Goal: Browse casually

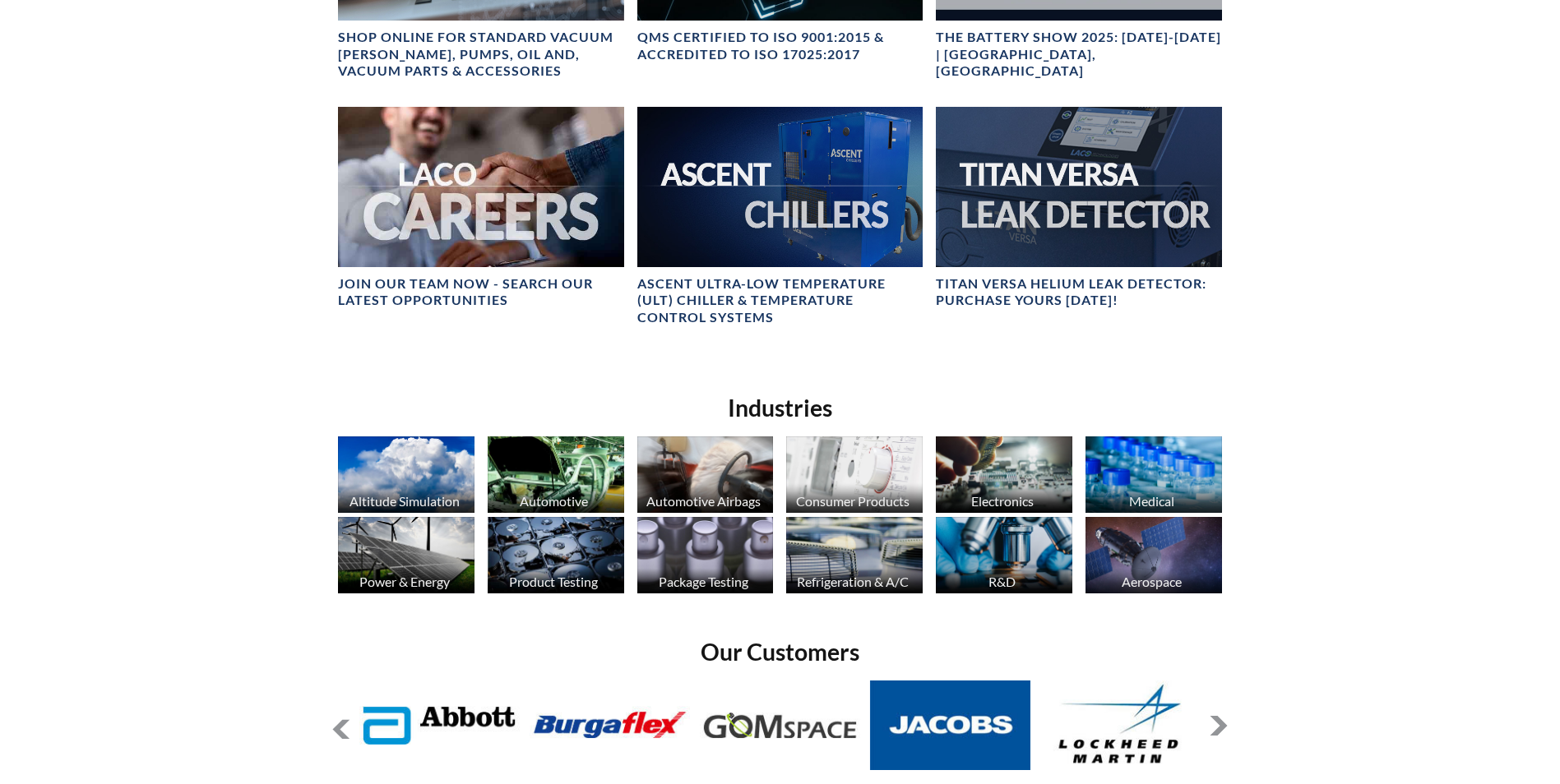
scroll to position [1232, 0]
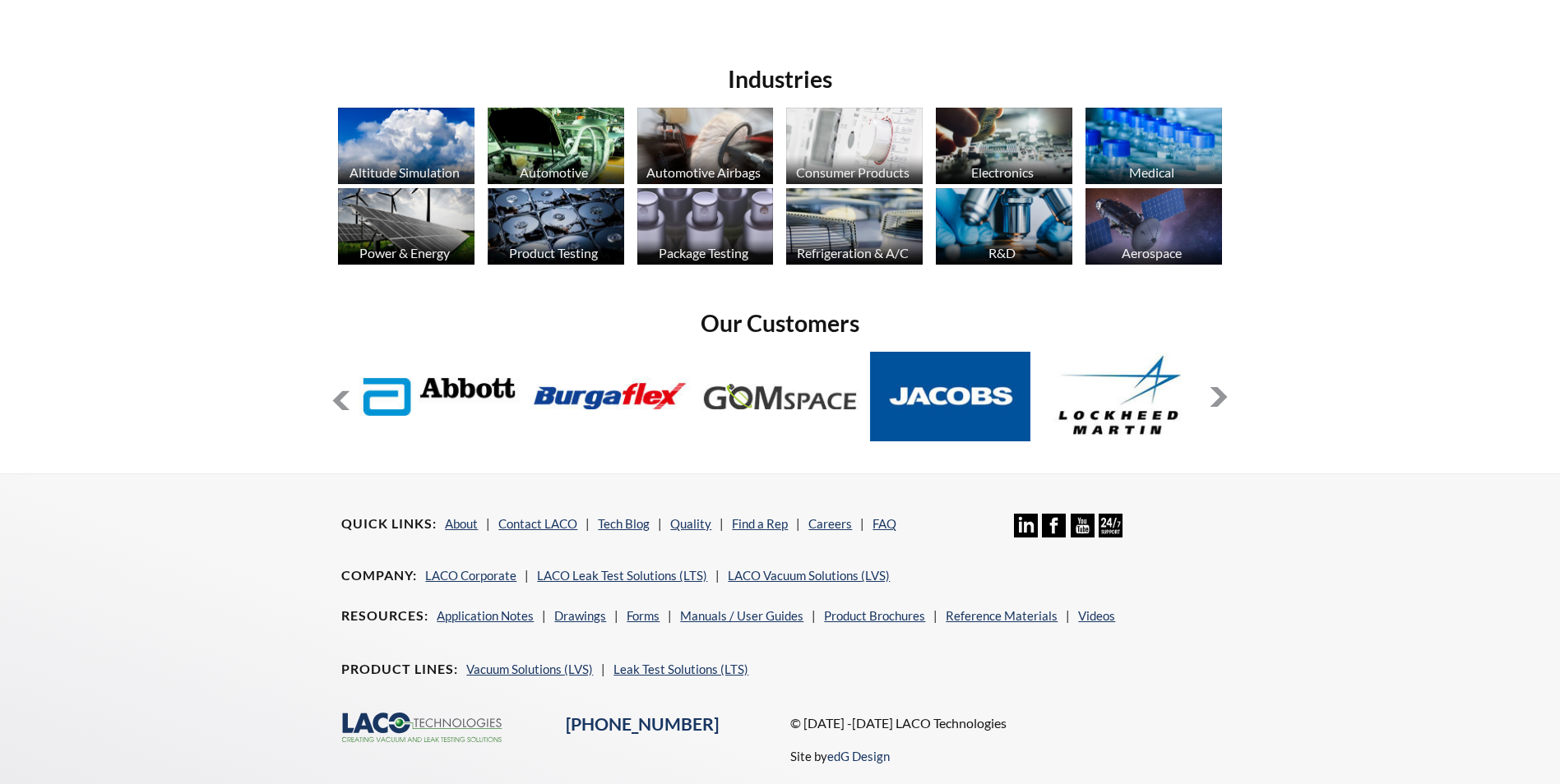
click at [1224, 399] on button at bounding box center [1218, 397] width 20 height 20
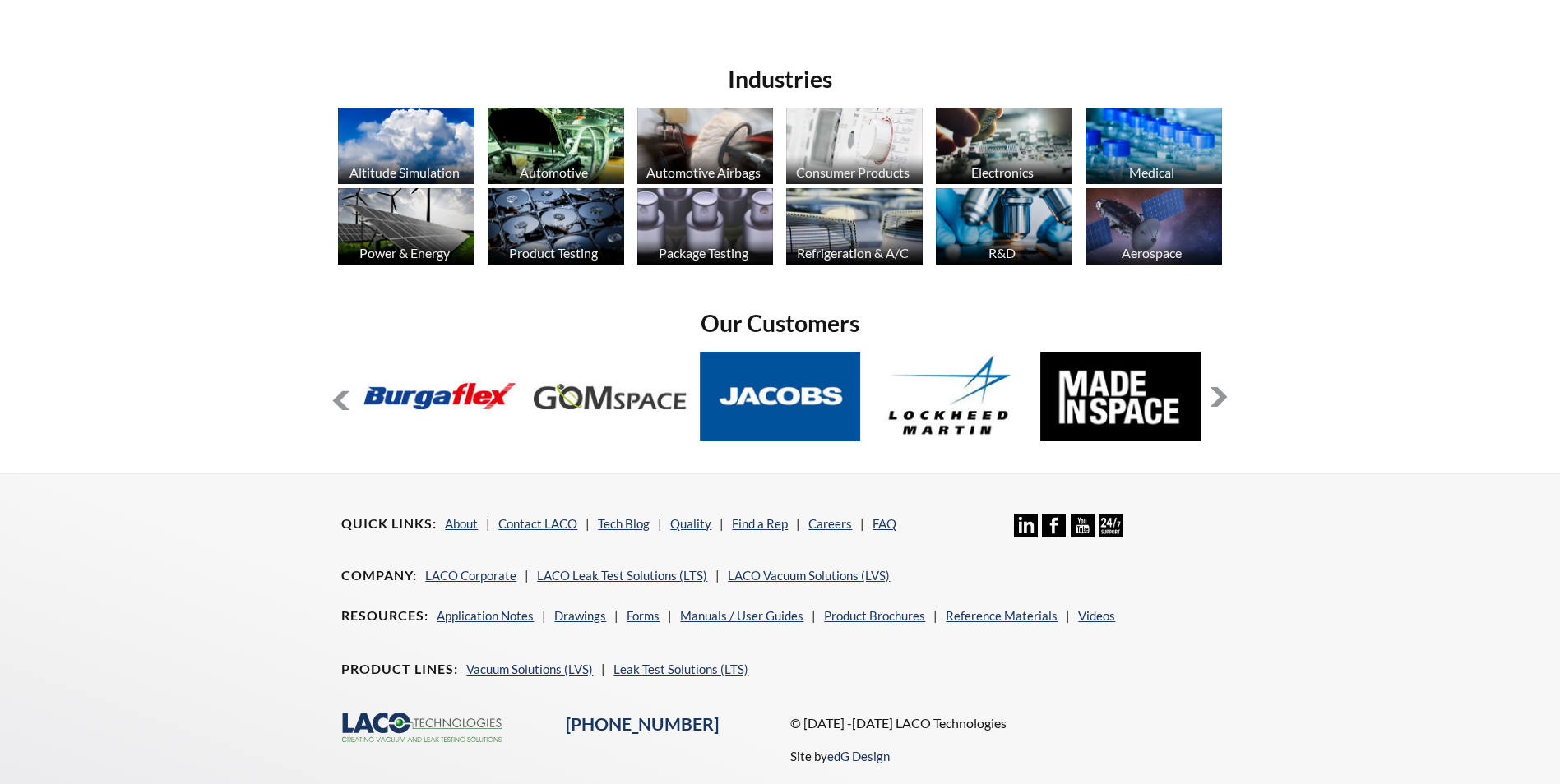
click at [1219, 404] on button at bounding box center [1218, 397] width 20 height 20
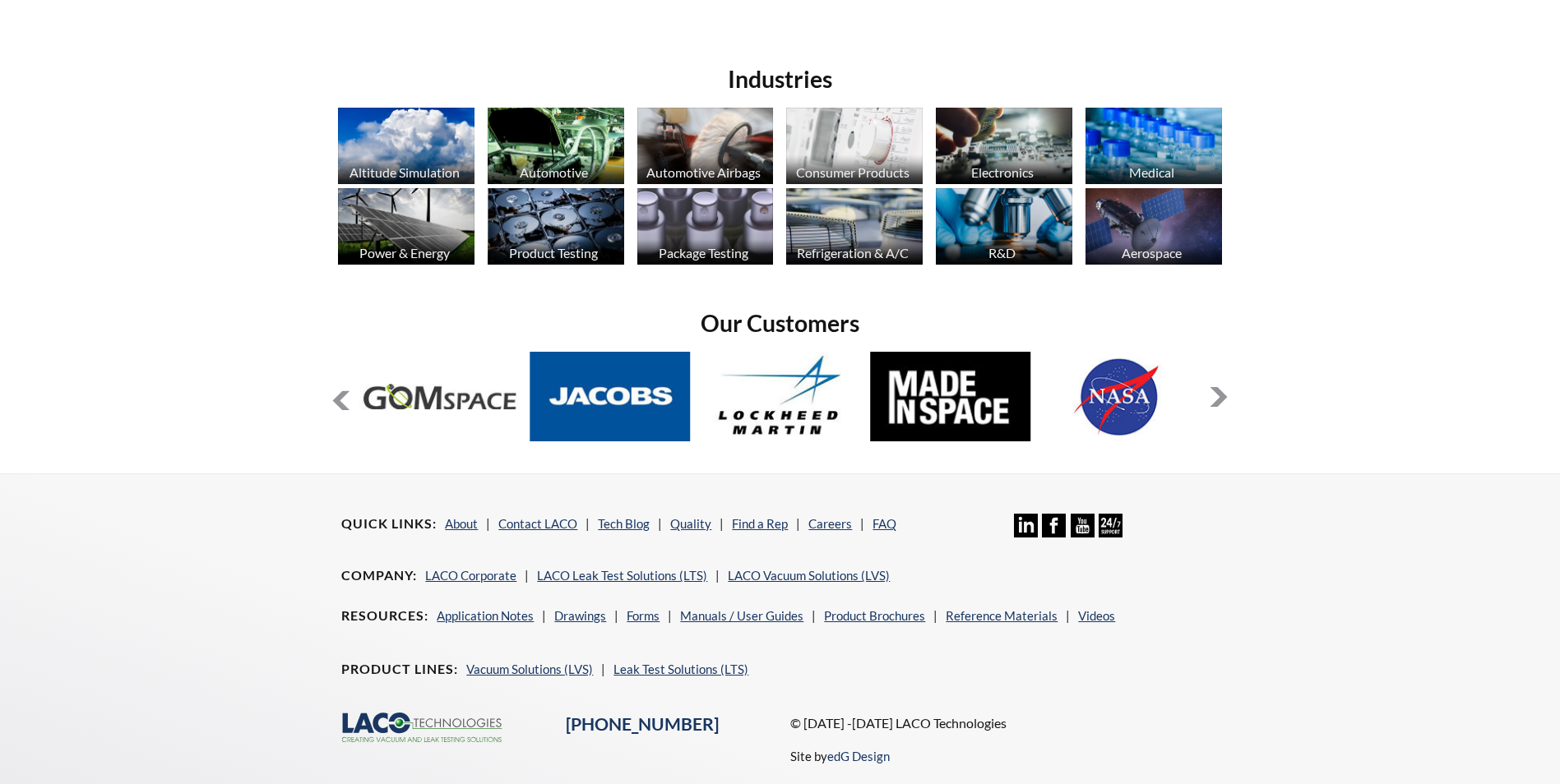
click at [1215, 404] on button at bounding box center [1218, 397] width 20 height 20
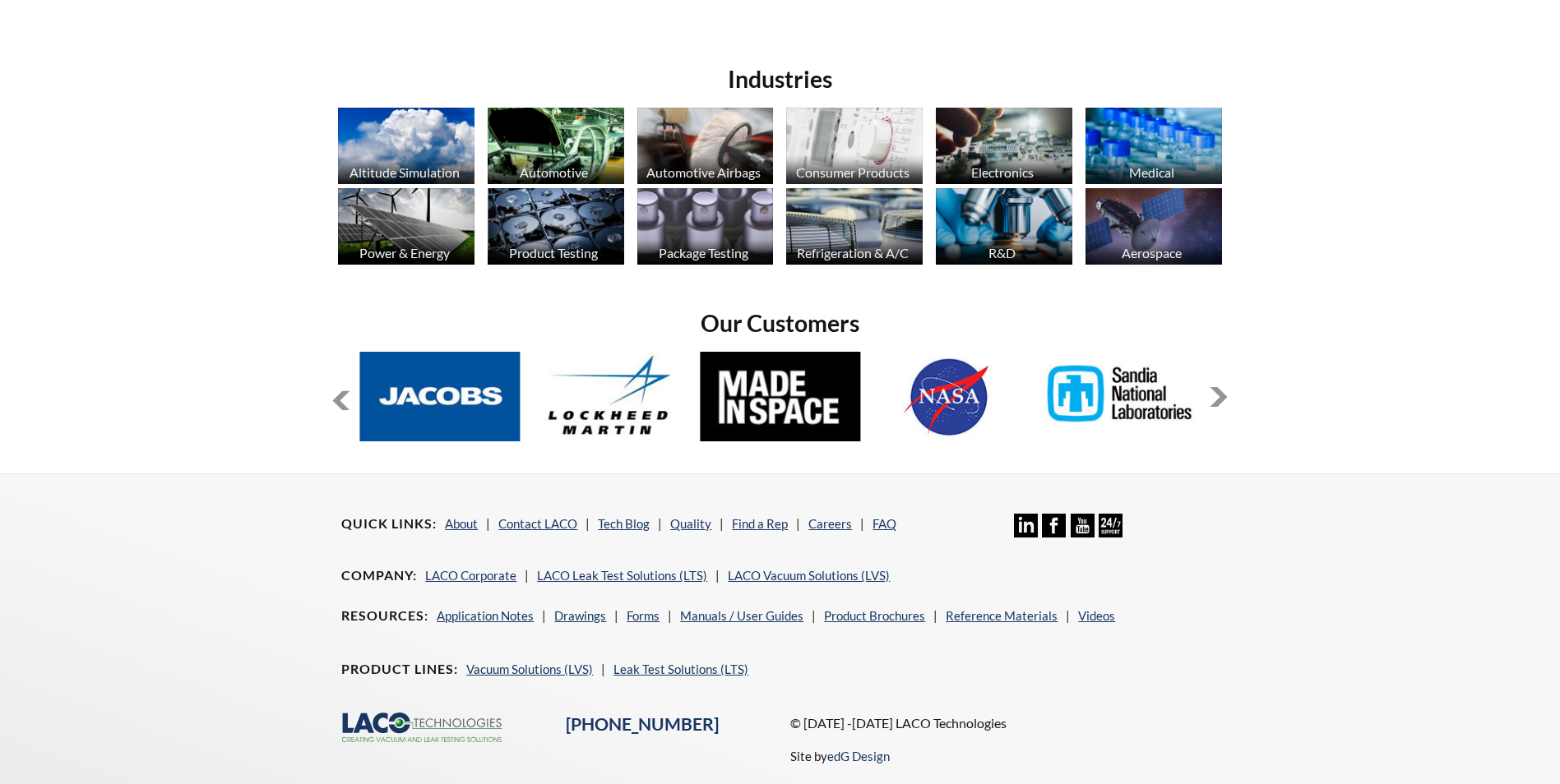
click at [1215, 404] on button at bounding box center [1218, 397] width 20 height 20
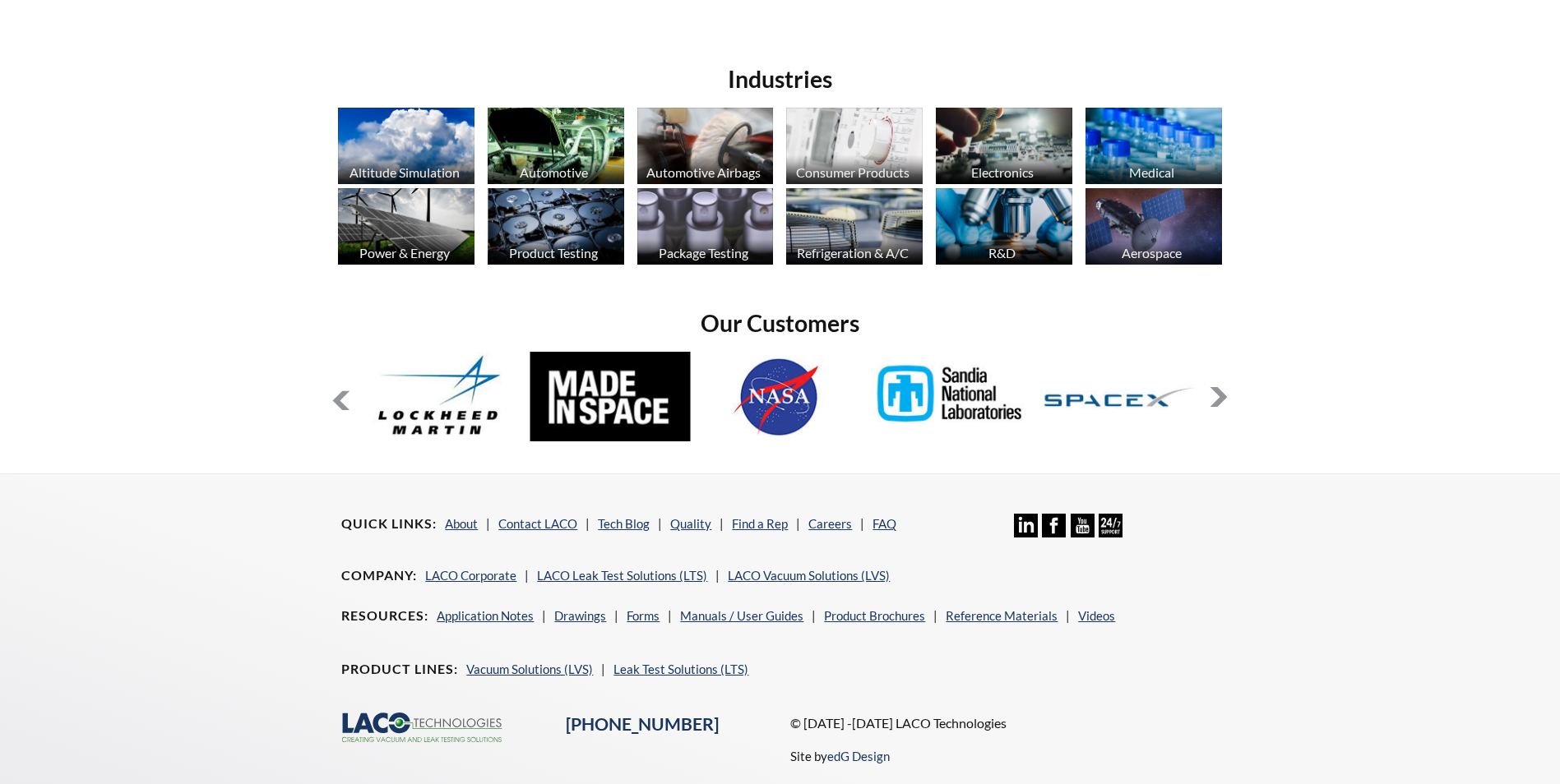
click at [1215, 404] on button at bounding box center [1218, 397] width 20 height 20
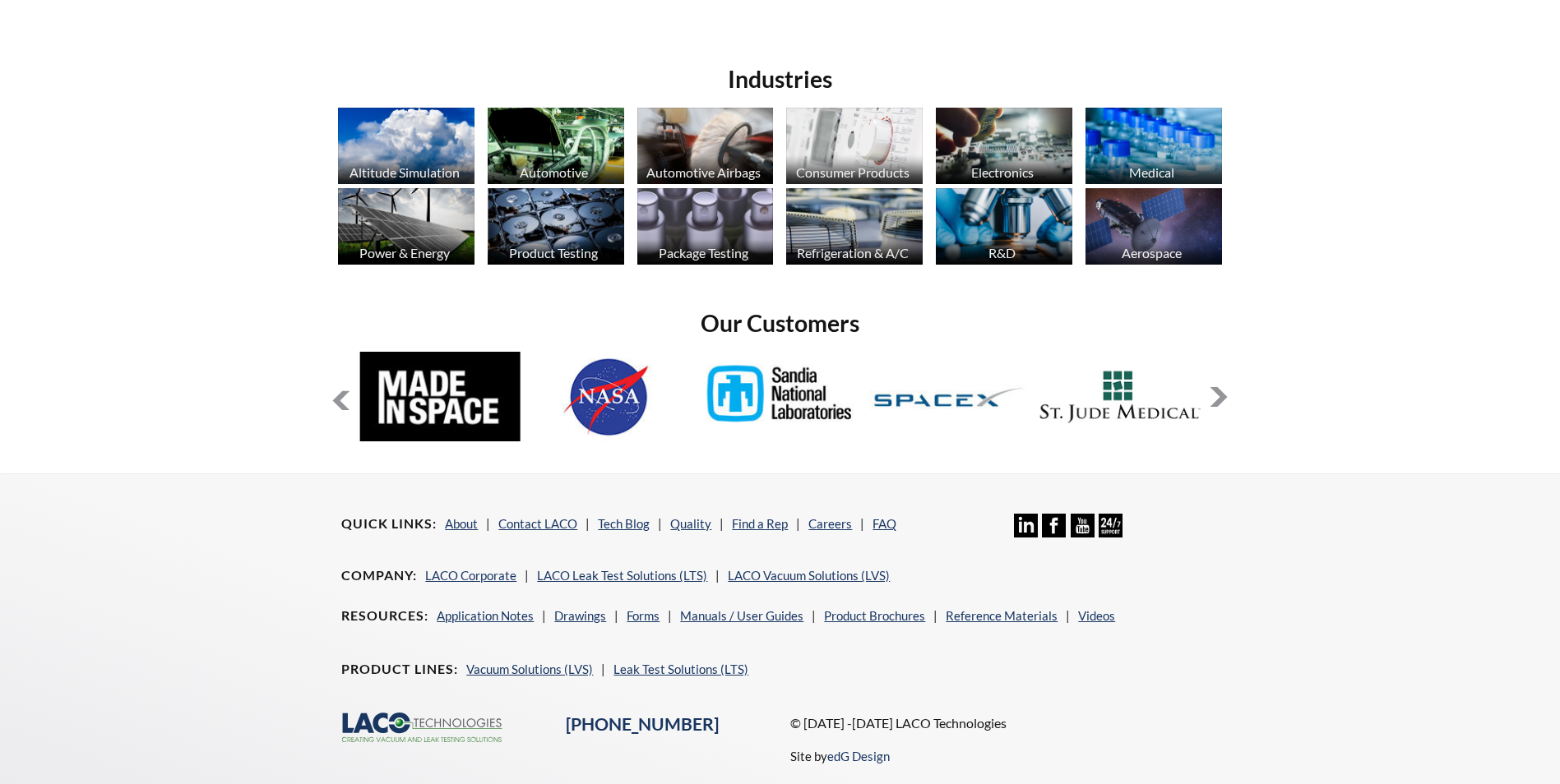
click at [1212, 405] on button at bounding box center [1218, 397] width 20 height 20
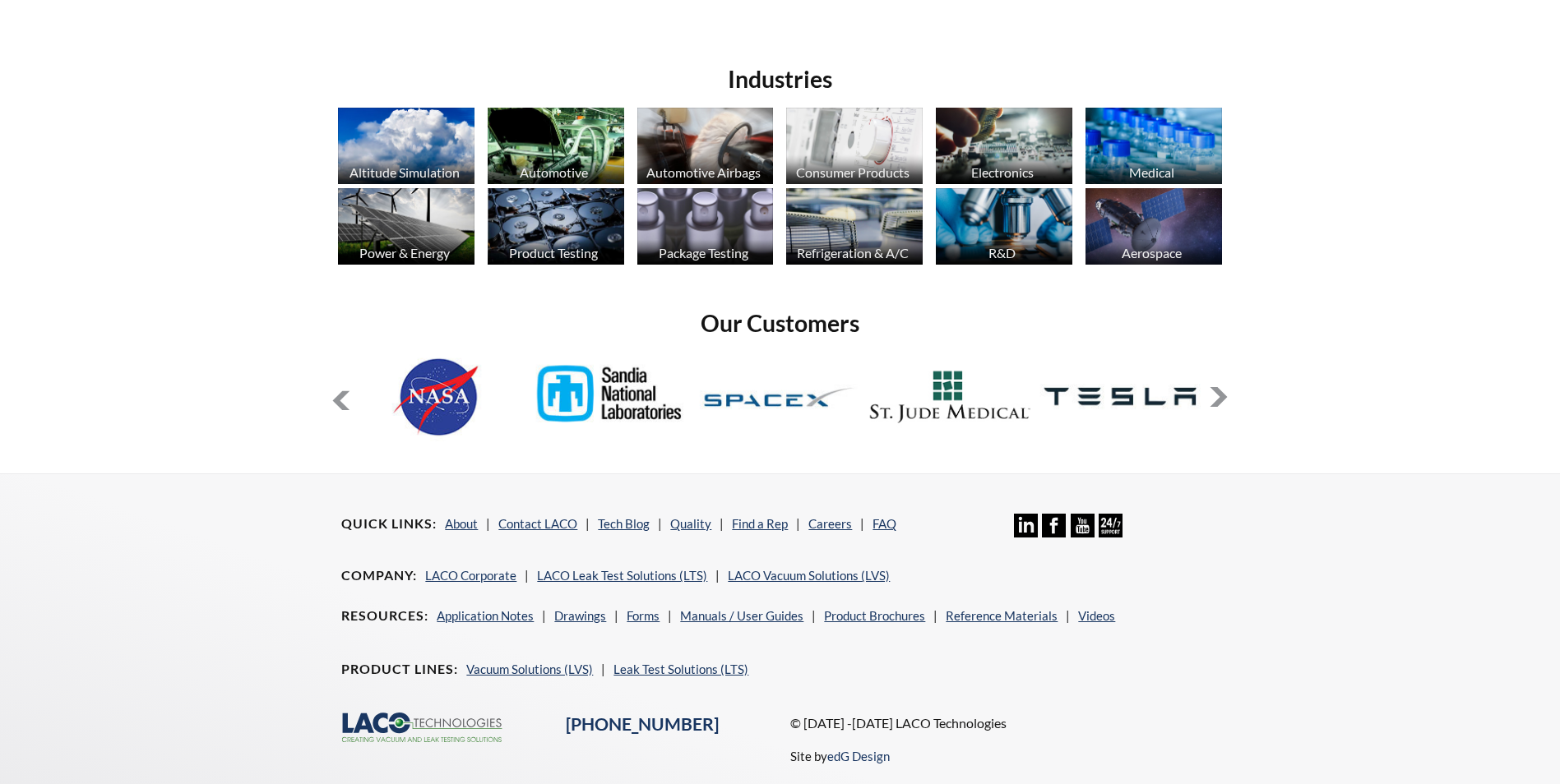
click at [1212, 405] on button at bounding box center [1218, 397] width 20 height 20
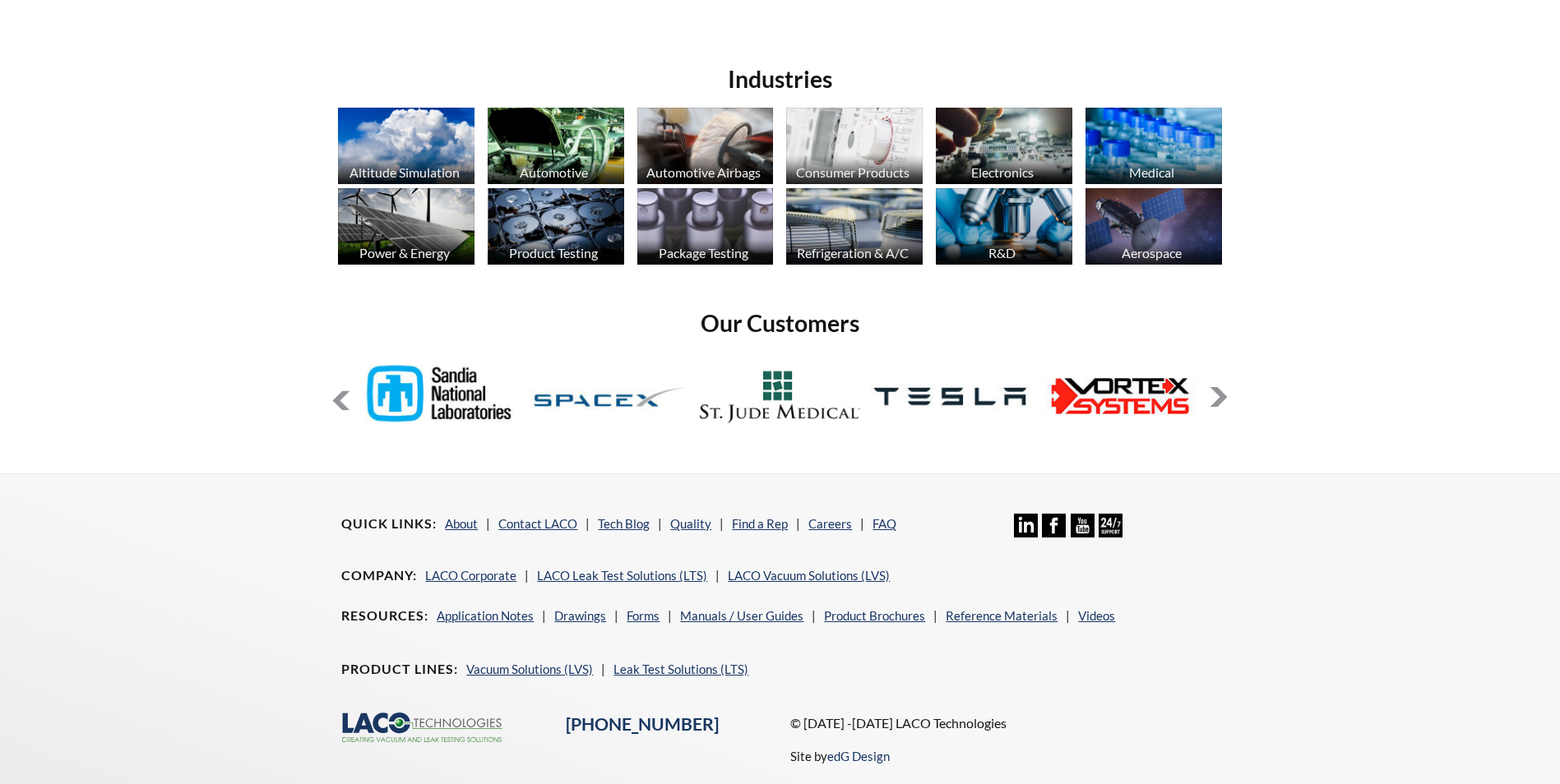
click at [1212, 405] on button at bounding box center [1218, 397] width 20 height 20
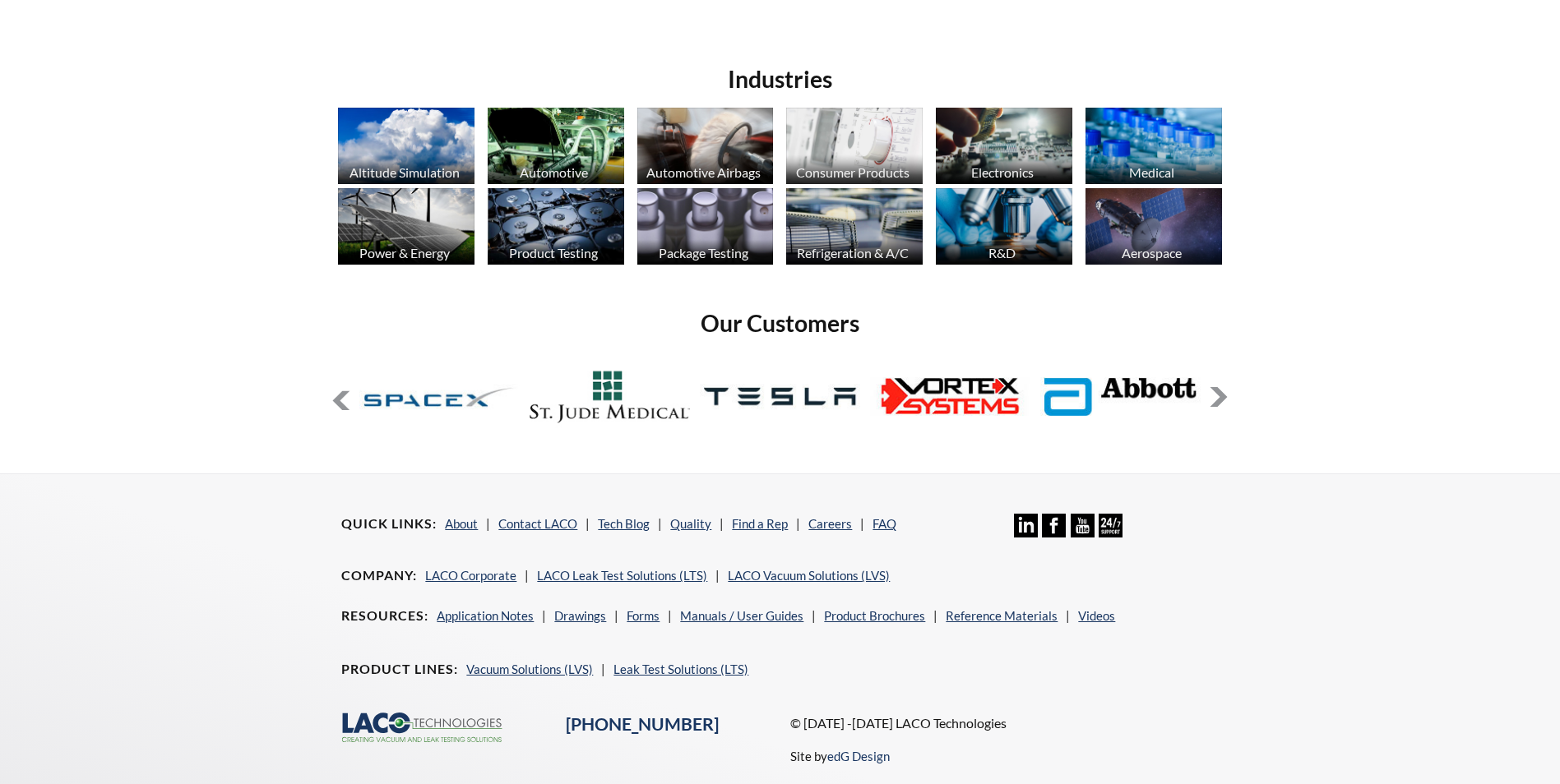
click at [1212, 405] on button at bounding box center [1218, 397] width 20 height 20
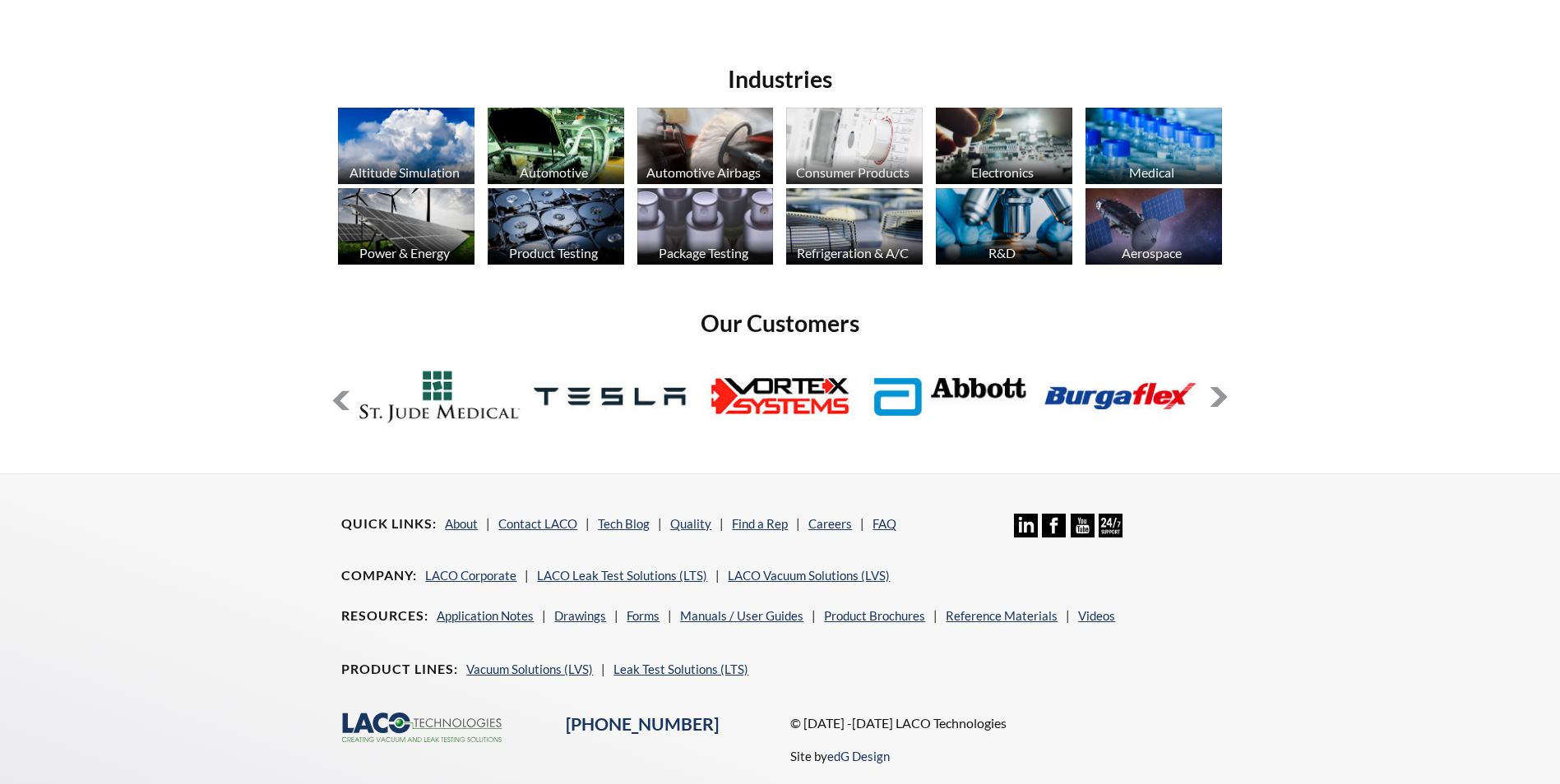
click at [1212, 405] on button at bounding box center [1218, 397] width 20 height 20
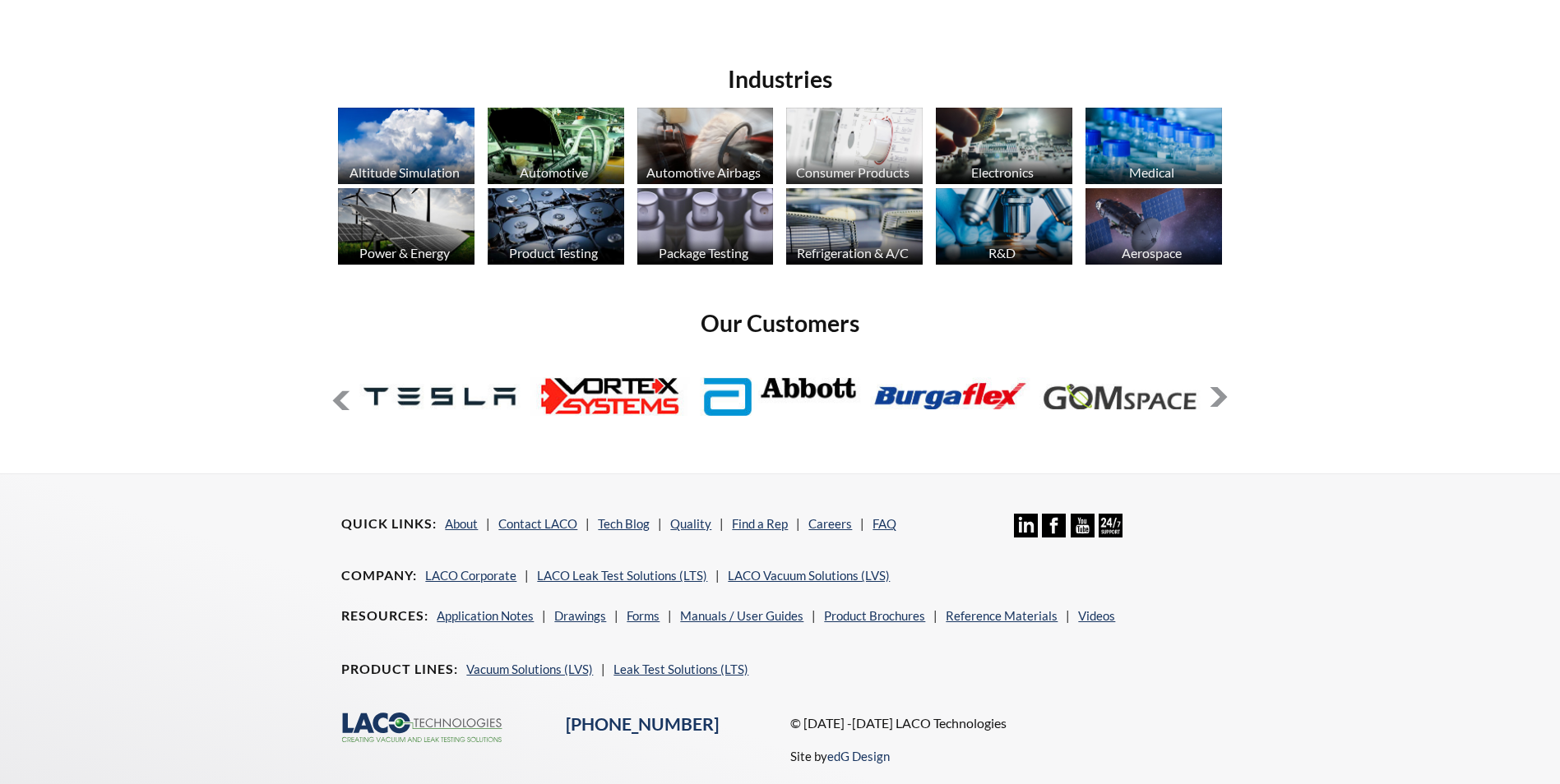
click at [1212, 405] on button at bounding box center [1218, 397] width 20 height 20
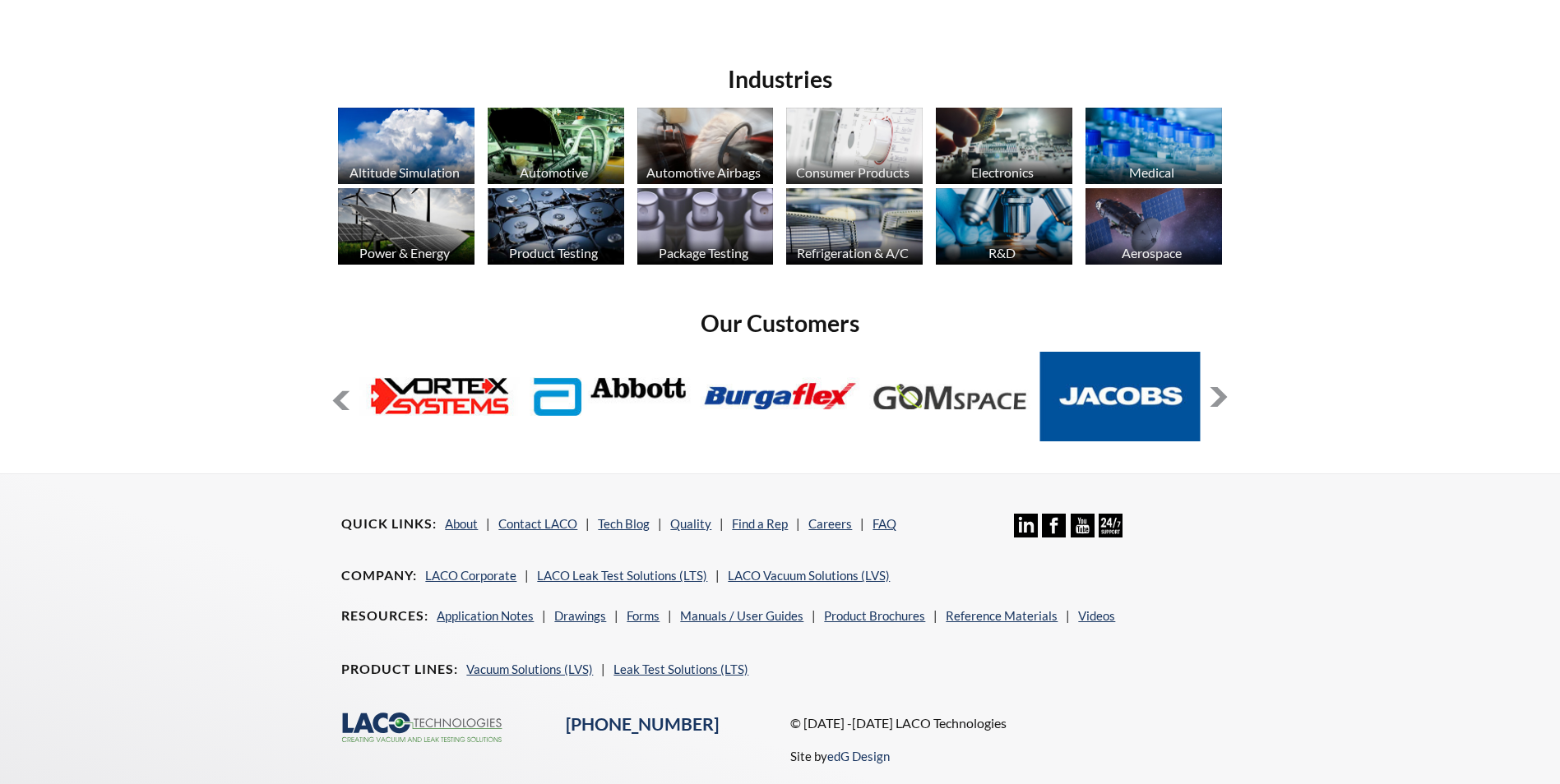
click at [1212, 405] on button at bounding box center [1218, 397] width 20 height 20
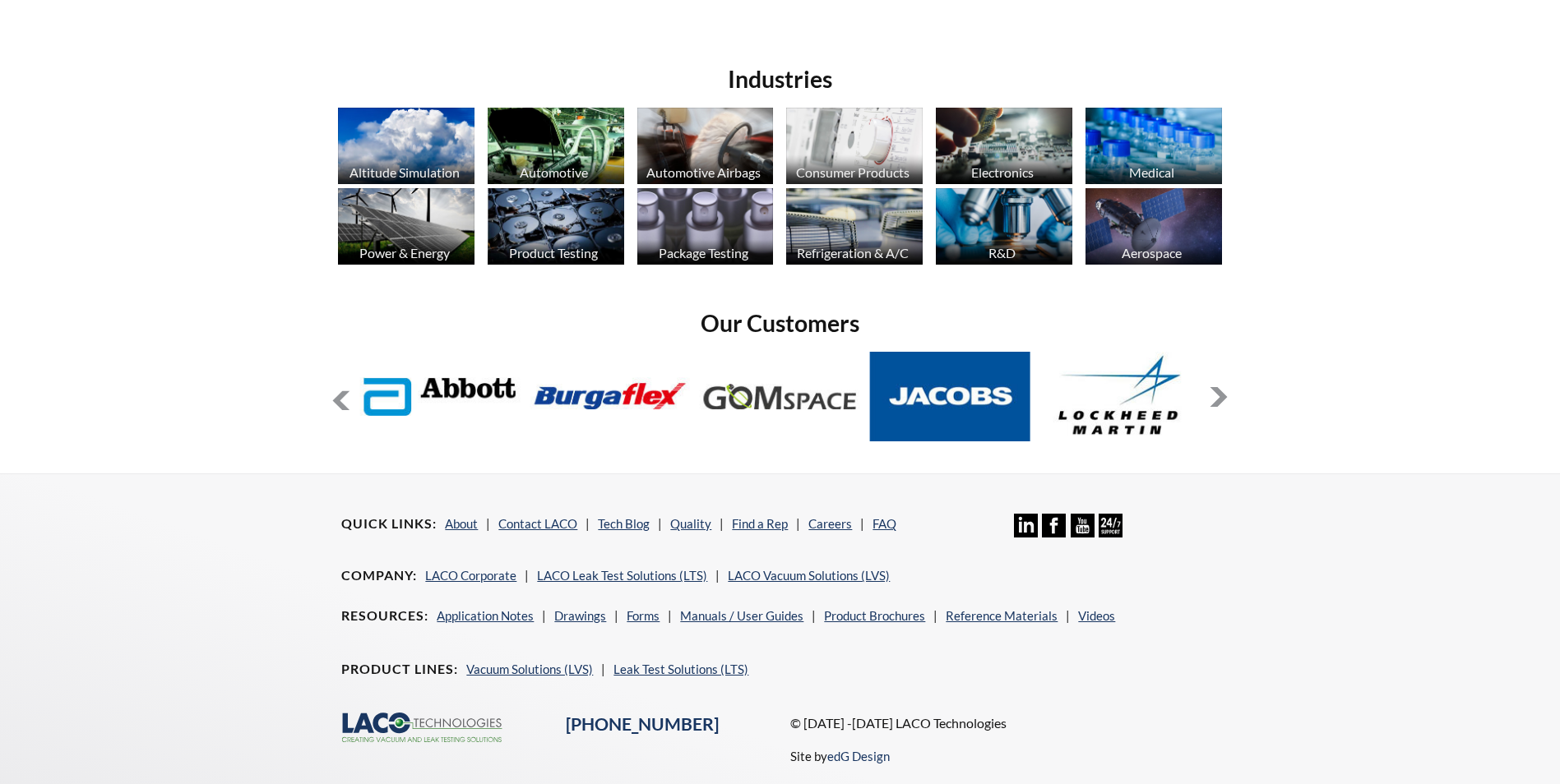
click at [1212, 405] on button at bounding box center [1218, 397] width 20 height 20
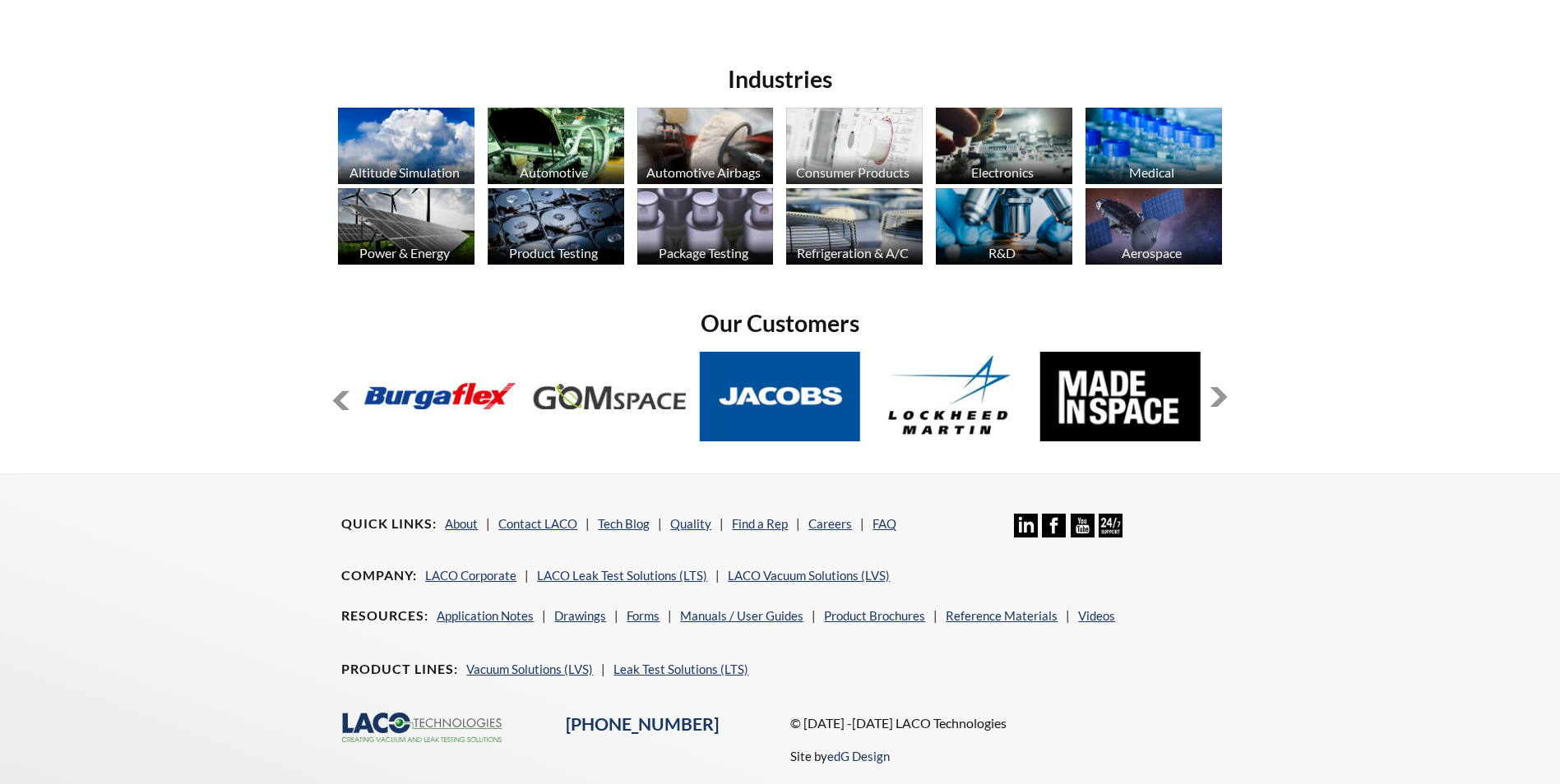
click at [1212, 405] on button at bounding box center [1218, 397] width 20 height 20
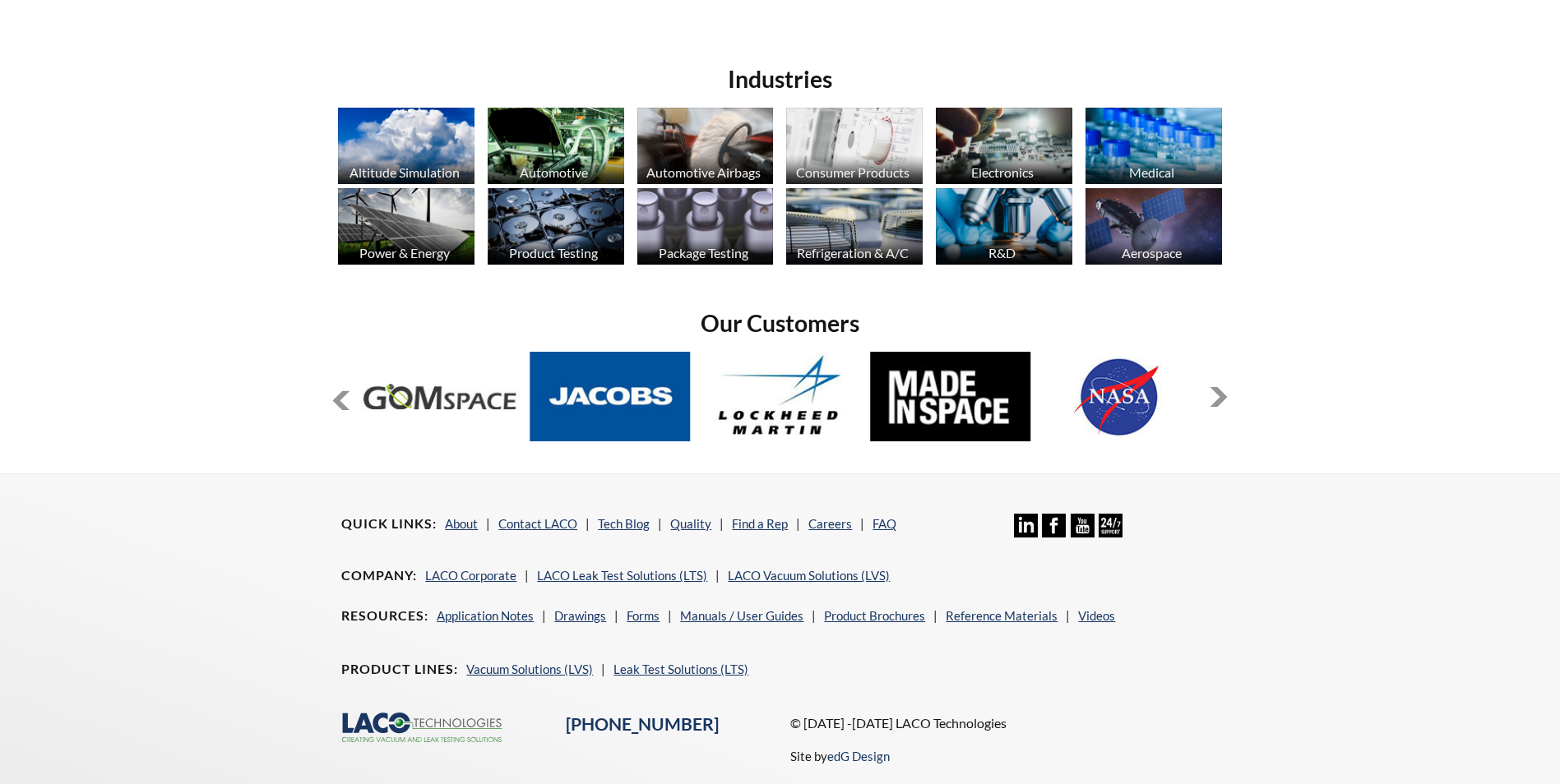
click at [1212, 405] on button at bounding box center [1218, 397] width 20 height 20
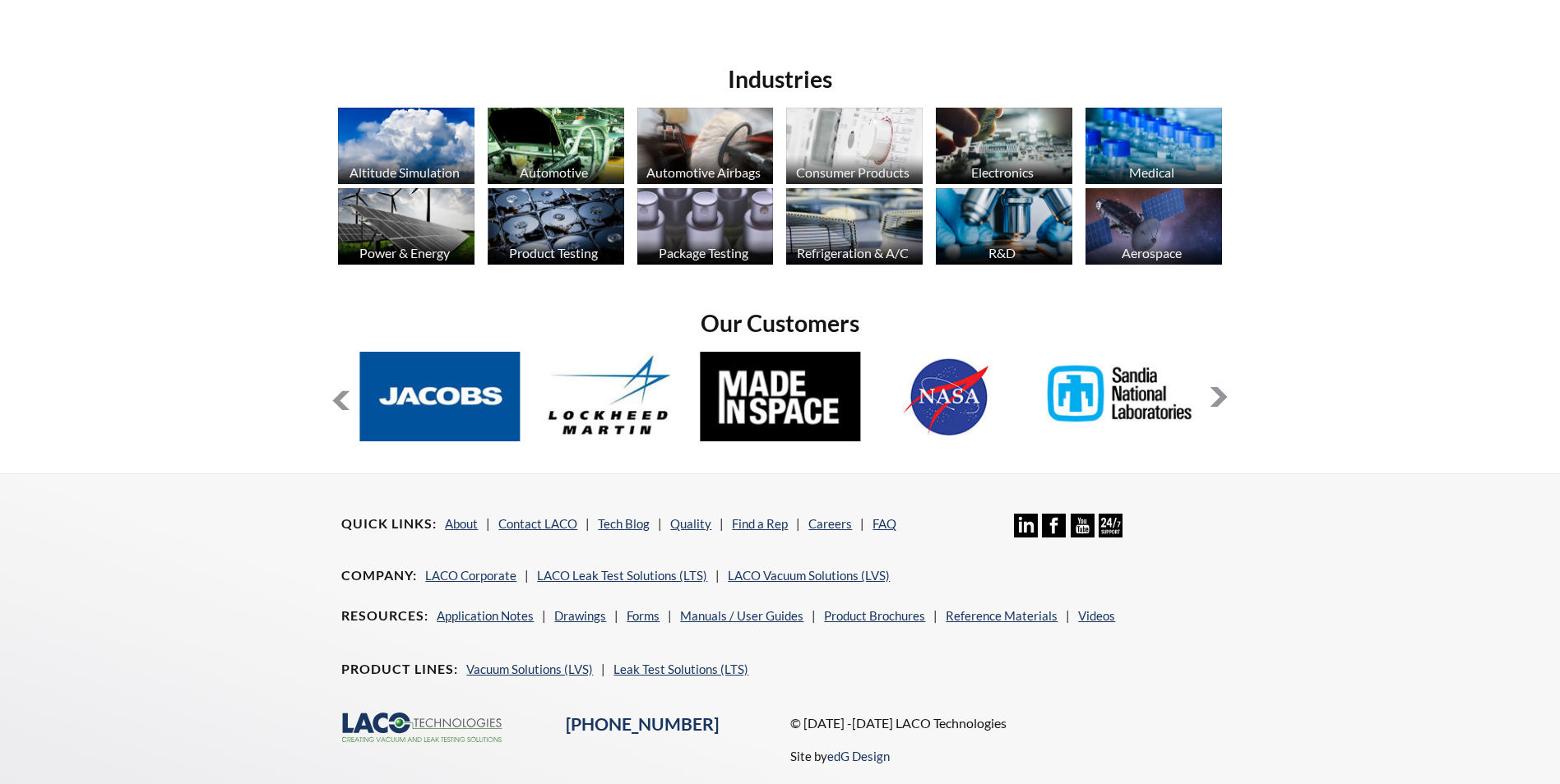
click at [1212, 405] on button at bounding box center [1218, 397] width 20 height 20
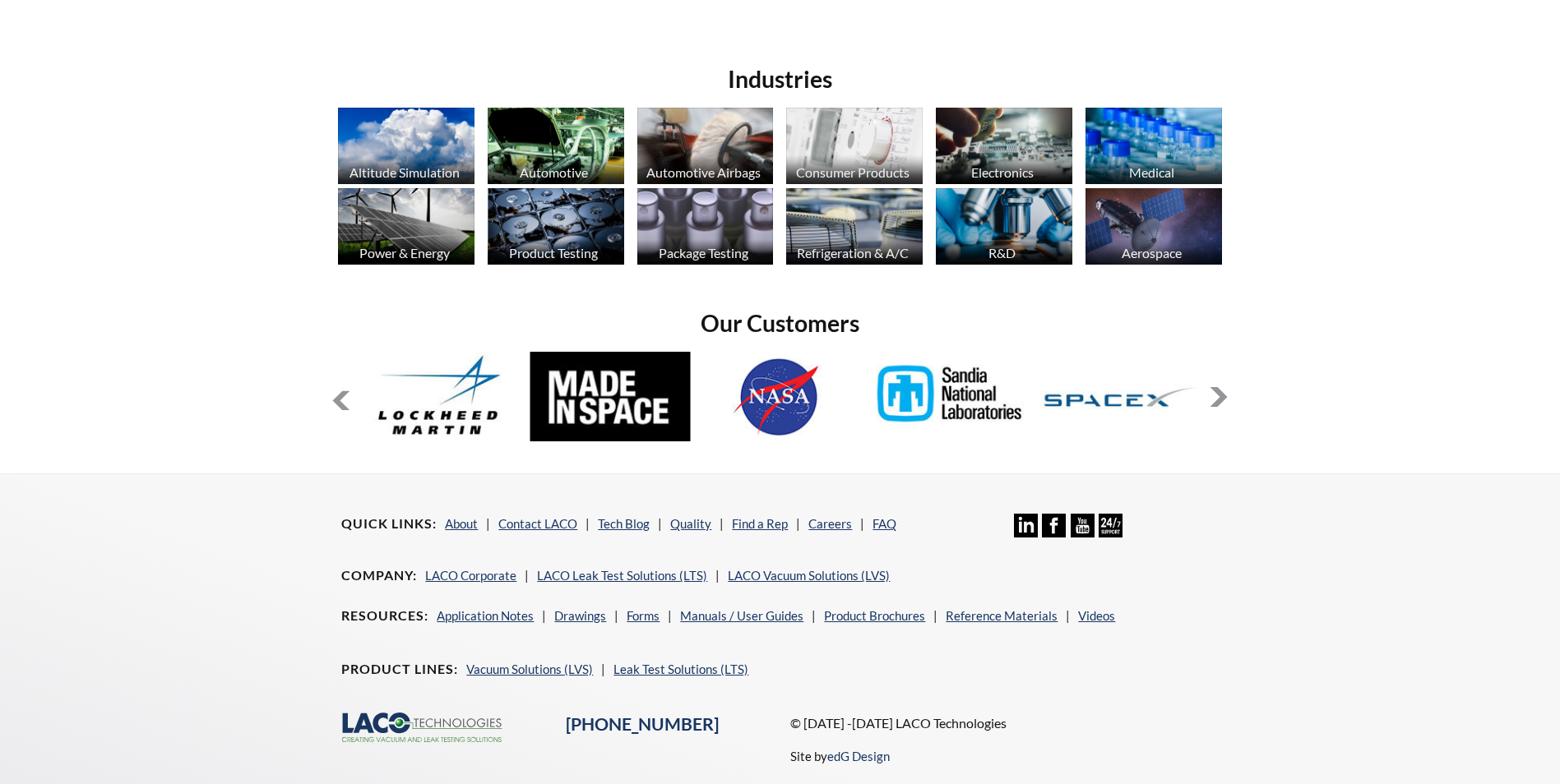
click at [1212, 405] on button at bounding box center [1218, 397] width 20 height 20
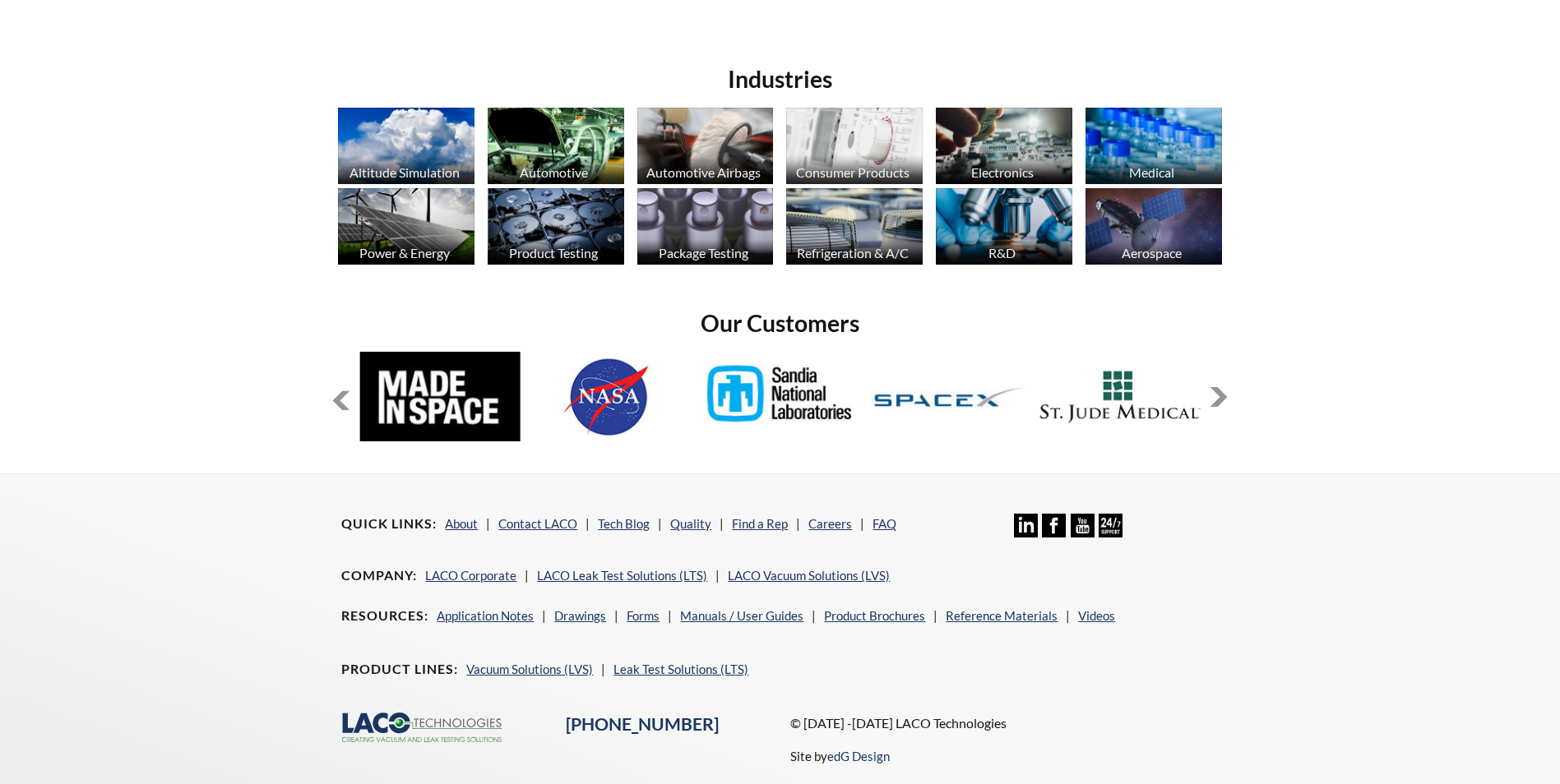
click at [1212, 405] on button at bounding box center [1218, 397] width 20 height 20
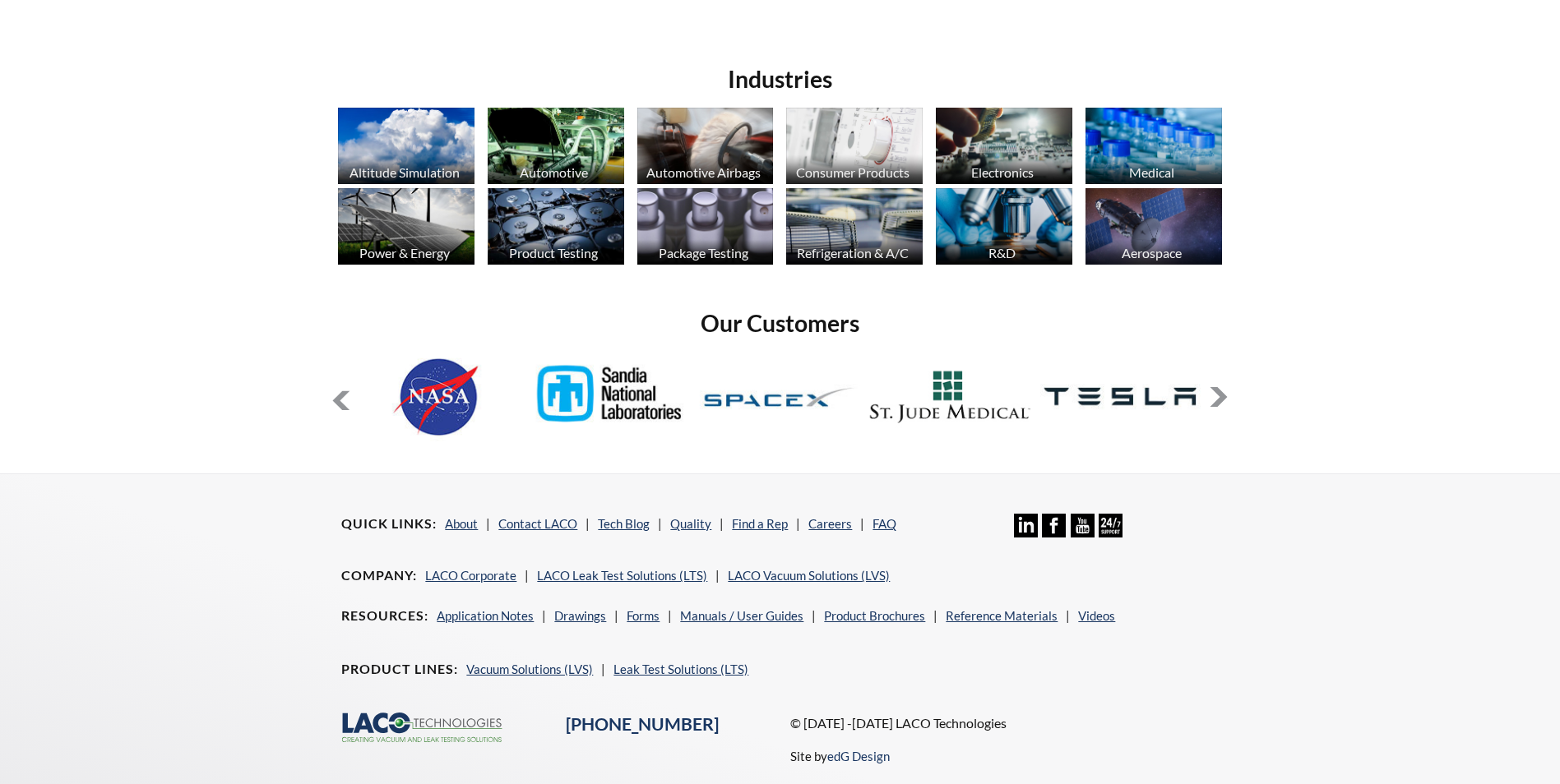
click at [1213, 405] on button at bounding box center [1218, 397] width 20 height 20
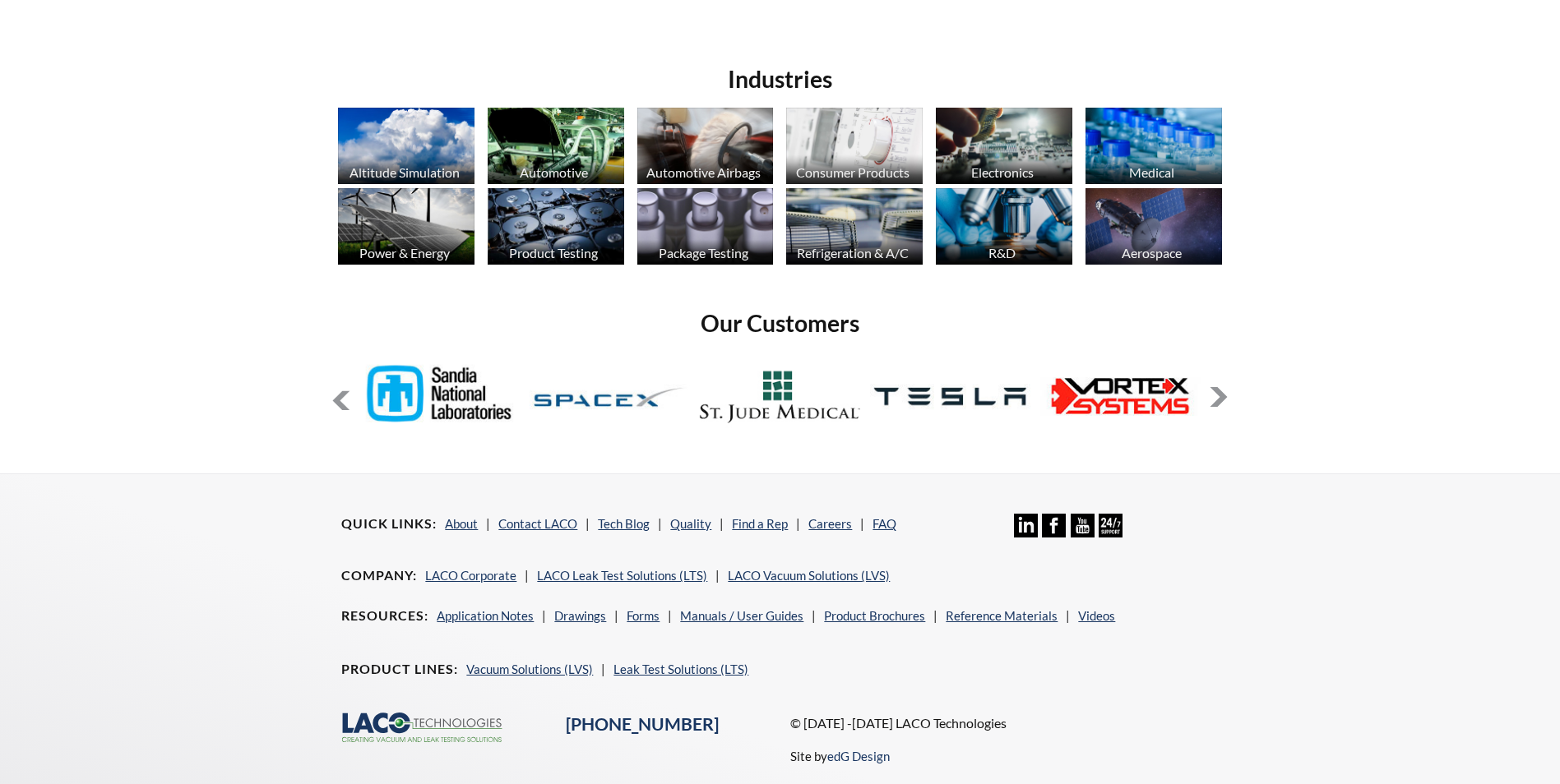
click at [1213, 405] on button at bounding box center [1218, 397] width 20 height 20
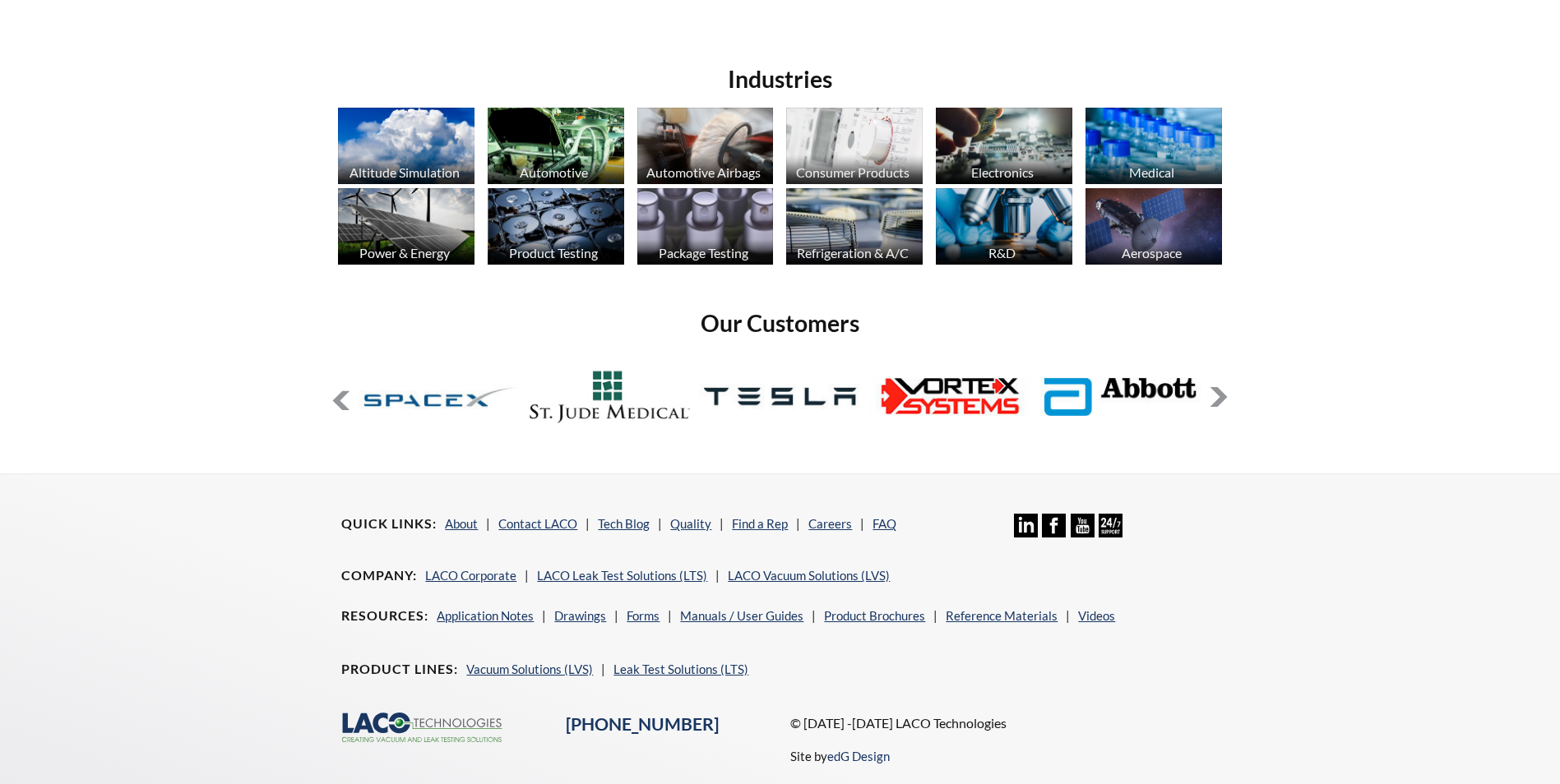
click at [1213, 405] on button at bounding box center [1218, 397] width 20 height 20
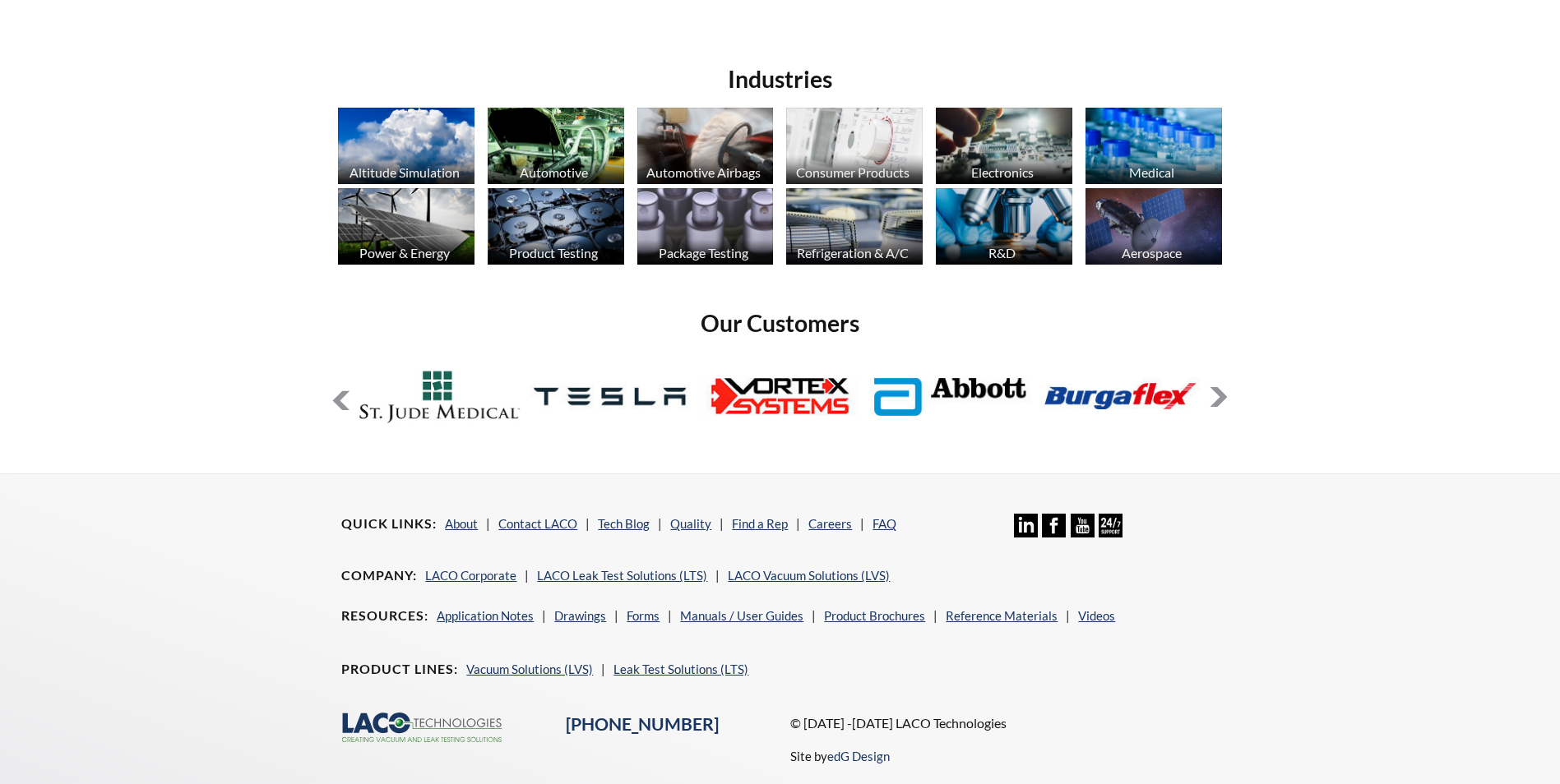
click at [1140, 397] on img at bounding box center [1120, 396] width 160 height 89
click at [1097, 397] on img at bounding box center [1120, 396] width 160 height 89
click at [1095, 397] on img at bounding box center [1120, 396] width 160 height 89
